Goal: Task Accomplishment & Management: Manage account settings

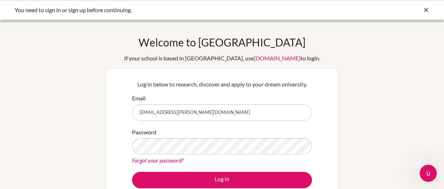
type input "[EMAIL_ADDRESS][PERSON_NAME][DOMAIN_NAME]"
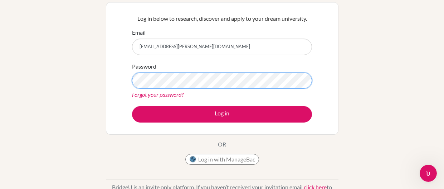
scroll to position [67, 0]
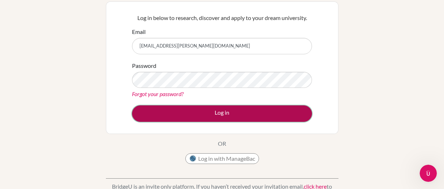
click at [227, 116] on button "Log in" at bounding box center [222, 114] width 180 height 16
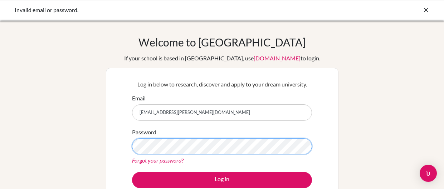
click at [132, 172] on button "Log in" at bounding box center [222, 180] width 180 height 16
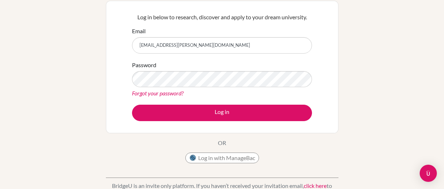
scroll to position [64, 0]
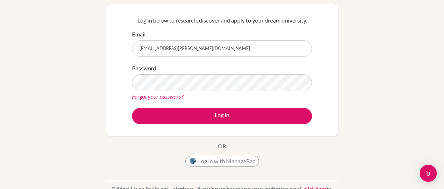
click at [154, 95] on link "Forgot your password?" at bounding box center [158, 96] width 52 height 7
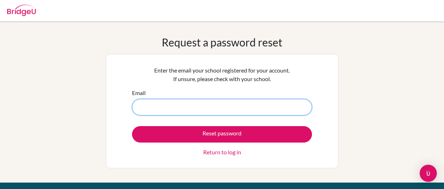
click at [157, 102] on input "Email" at bounding box center [222, 107] width 180 height 16
type input "[EMAIL_ADDRESS][PERSON_NAME][DOMAIN_NAME]"
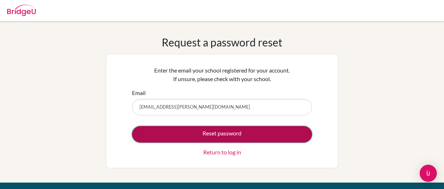
click at [186, 137] on button "Reset password" at bounding box center [222, 134] width 180 height 16
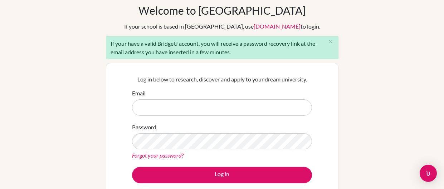
scroll to position [33, 0]
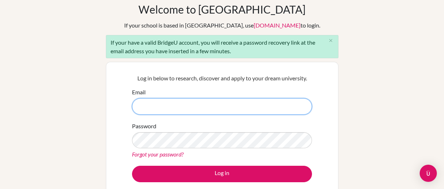
click at [188, 113] on input "Email" at bounding box center [222, 106] width 180 height 16
type input "[EMAIL_ADDRESS][PERSON_NAME][DOMAIN_NAME]"
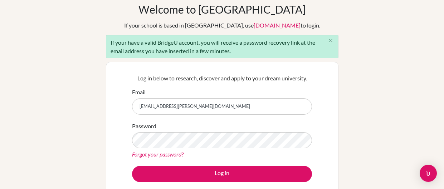
click at [329, 41] on icon "close" at bounding box center [330, 40] width 5 height 5
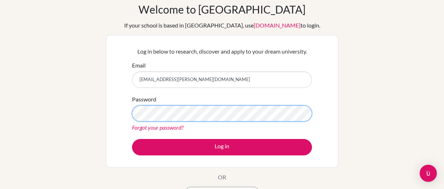
click at [132, 139] on button "Log in" at bounding box center [222, 147] width 180 height 16
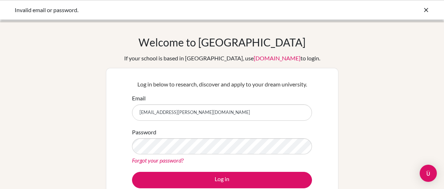
click at [341, 82] on div "Welcome to [GEOGRAPHIC_DATA] If your school is based in [GEOGRAPHIC_DATA], use …" at bounding box center [222, 153] width 444 height 234
